Goal: Obtain resource: Obtain resource

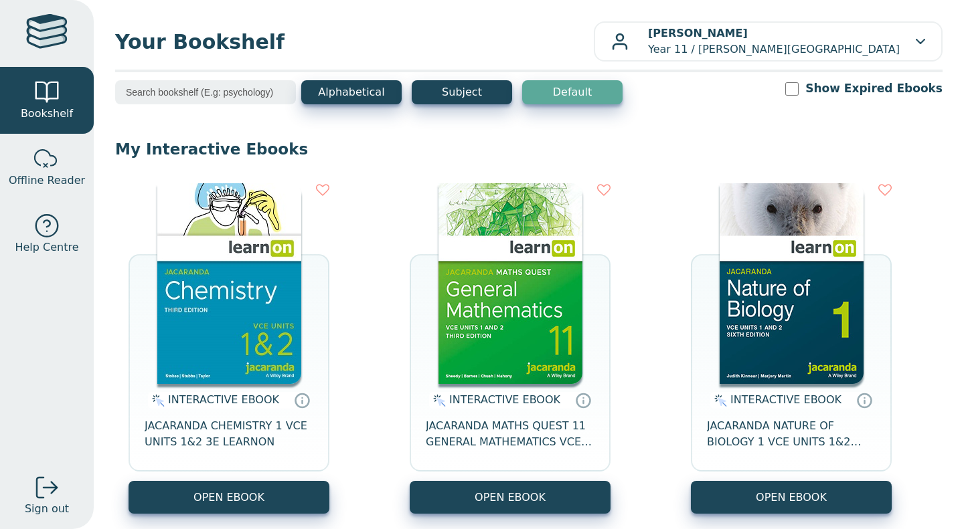
click at [828, 188] on img at bounding box center [792, 283] width 144 height 201
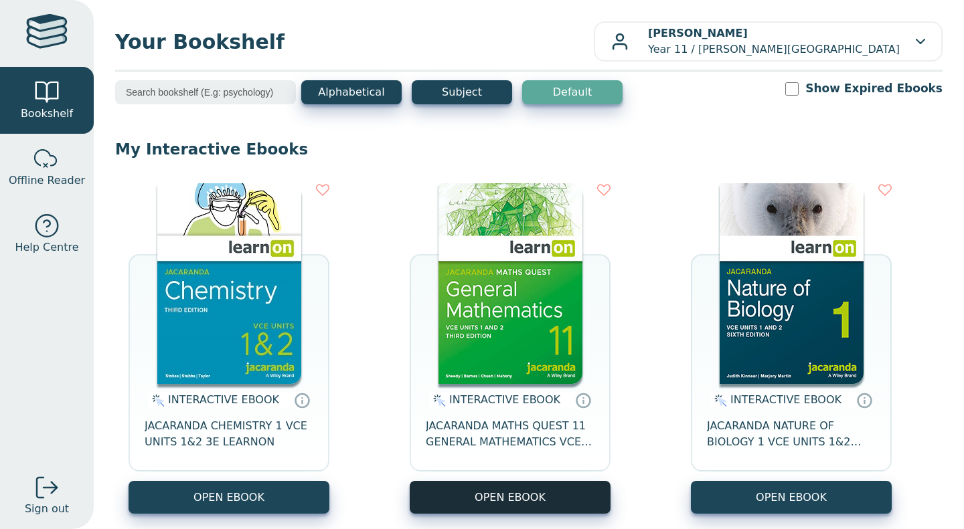
click at [514, 489] on button "OPEN EBOOK" at bounding box center [510, 497] width 201 height 33
